Goal: Find specific page/section: Find specific page/section

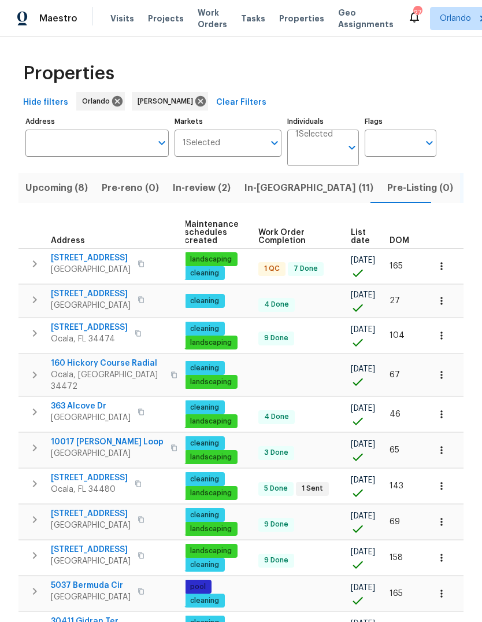
scroll to position [0, 149]
click at [357, 241] on span "List date" at bounding box center [360, 236] width 19 height 16
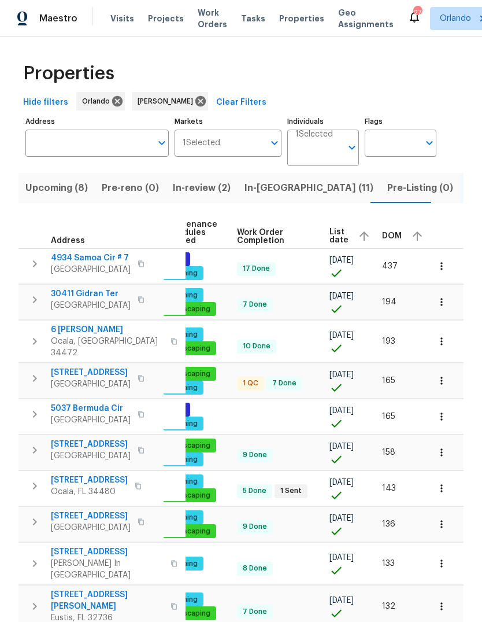
scroll to position [0, 169]
click at [338, 236] on span "List date" at bounding box center [340, 236] width 19 height 16
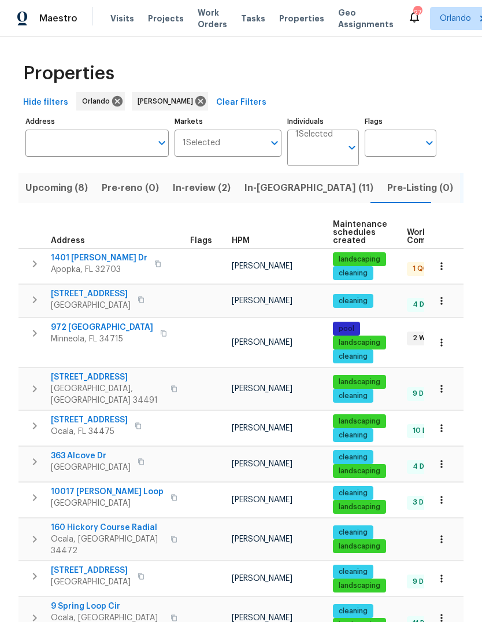
click at [99, 270] on span "Apopka, FL 32703" at bounding box center [99, 270] width 97 height 12
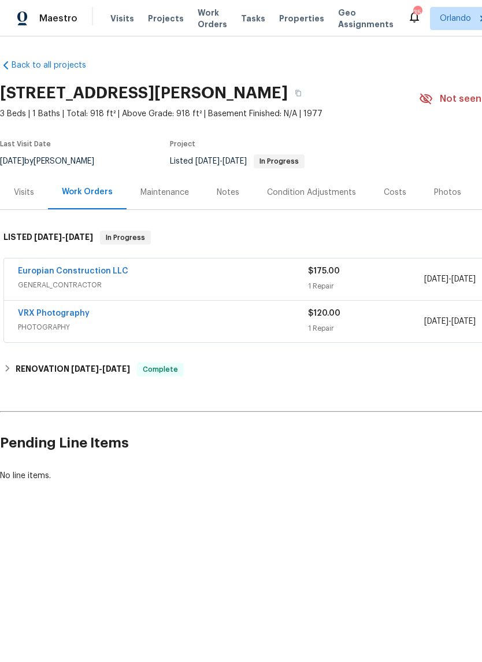
click at [94, 271] on link "Europian Construction LLC" at bounding box center [73, 271] width 110 height 8
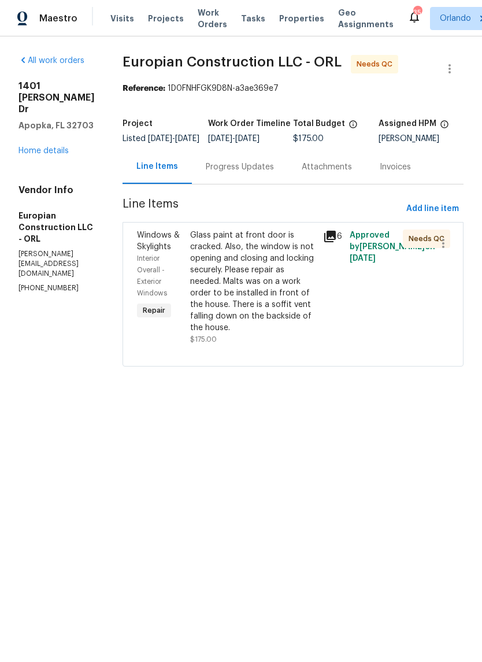
click at [57, 147] on link "Home details" at bounding box center [44, 151] width 50 height 8
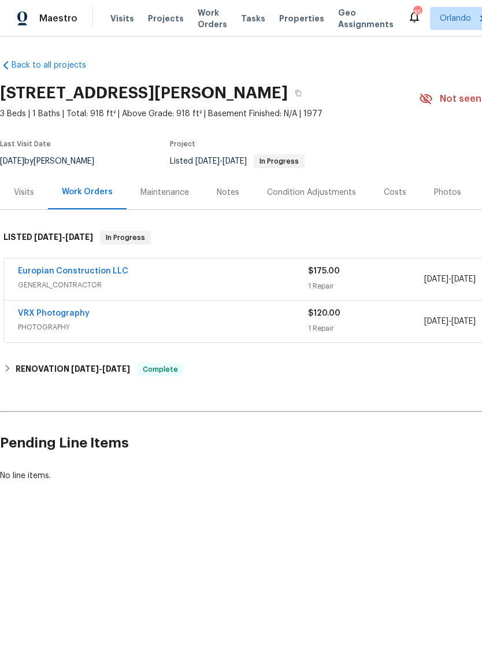
click at [178, 370] on span "Complete" at bounding box center [160, 370] width 45 height 12
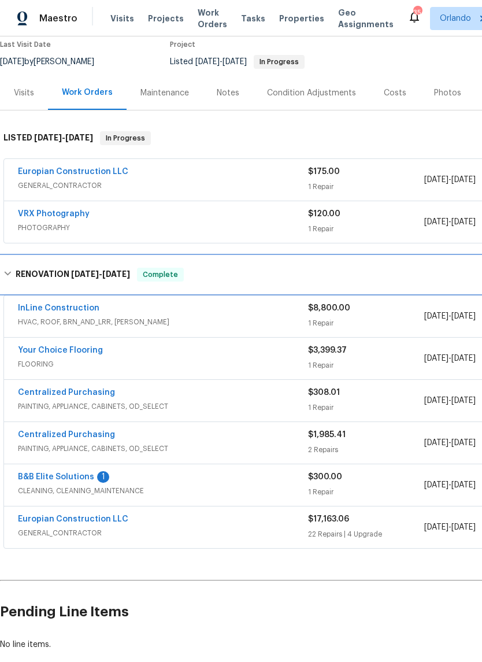
scroll to position [100, 0]
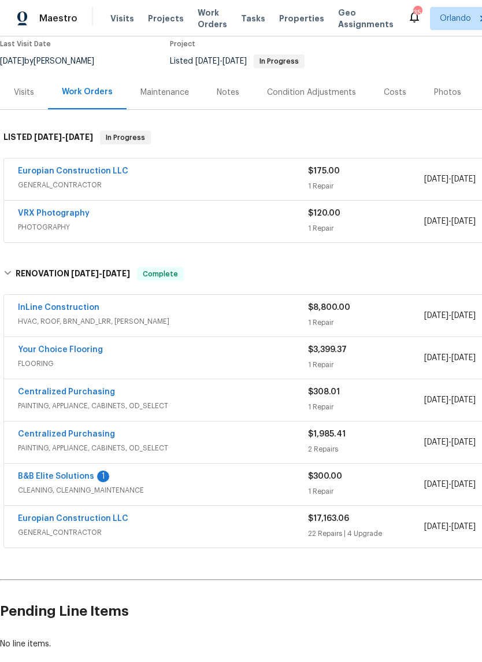
click at [132, 519] on div "Europian Construction LLC" at bounding box center [163, 520] width 290 height 14
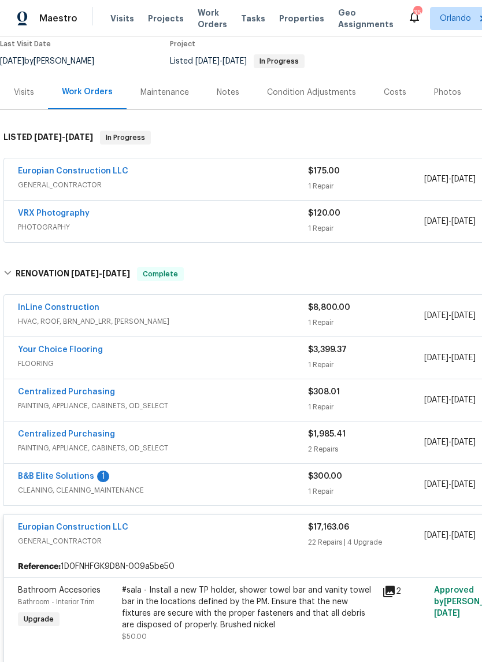
click at [78, 530] on link "Europian Construction LLC" at bounding box center [73, 527] width 110 height 8
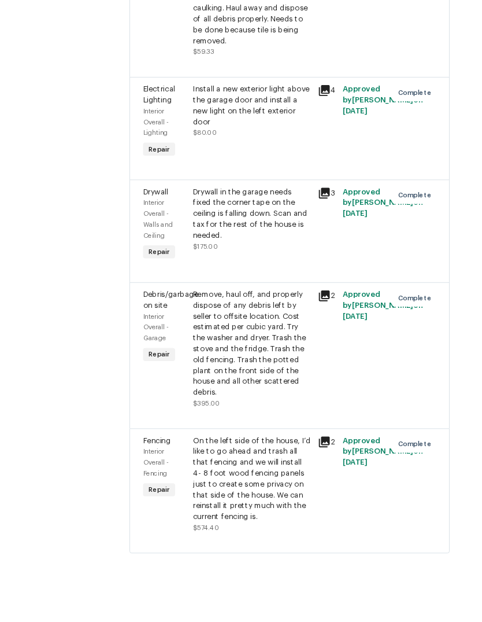
scroll to position [43, 0]
